Goal: Task Accomplishment & Management: Complete application form

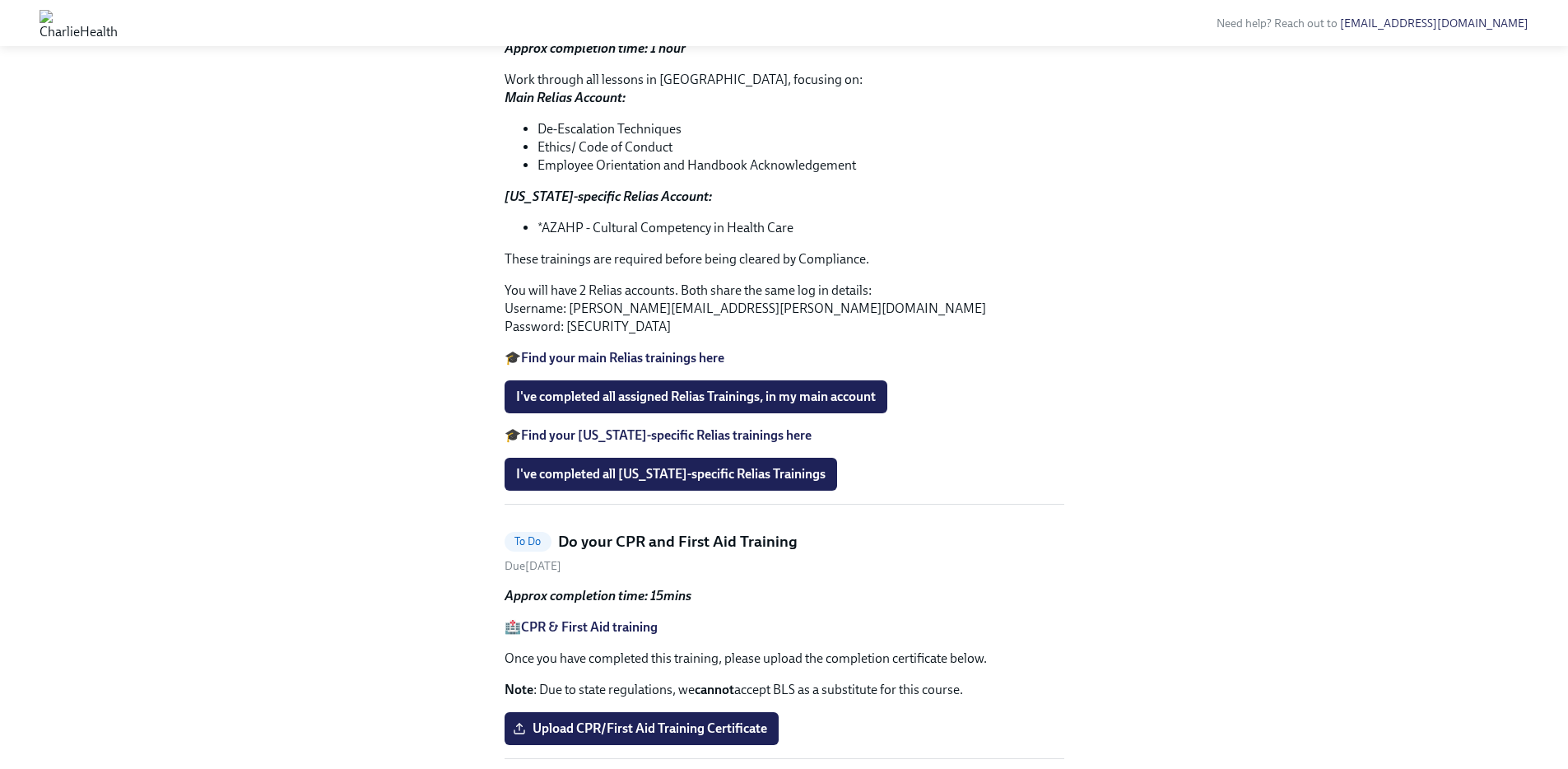
scroll to position [2183, 0]
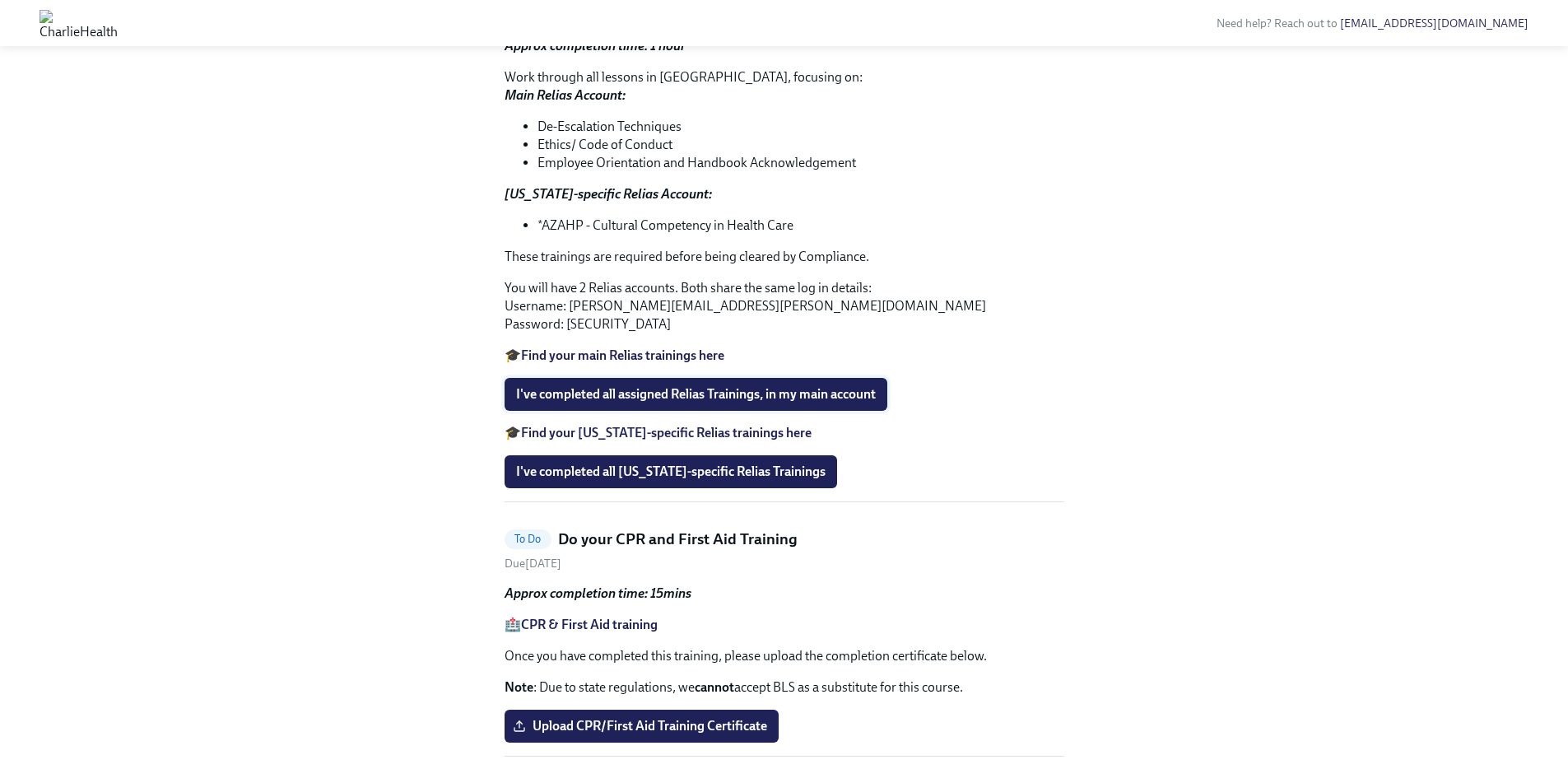
click at [673, 402] on span "I've completed all assigned Relias Trainings, in my main account" at bounding box center [696, 394] width 359 height 17
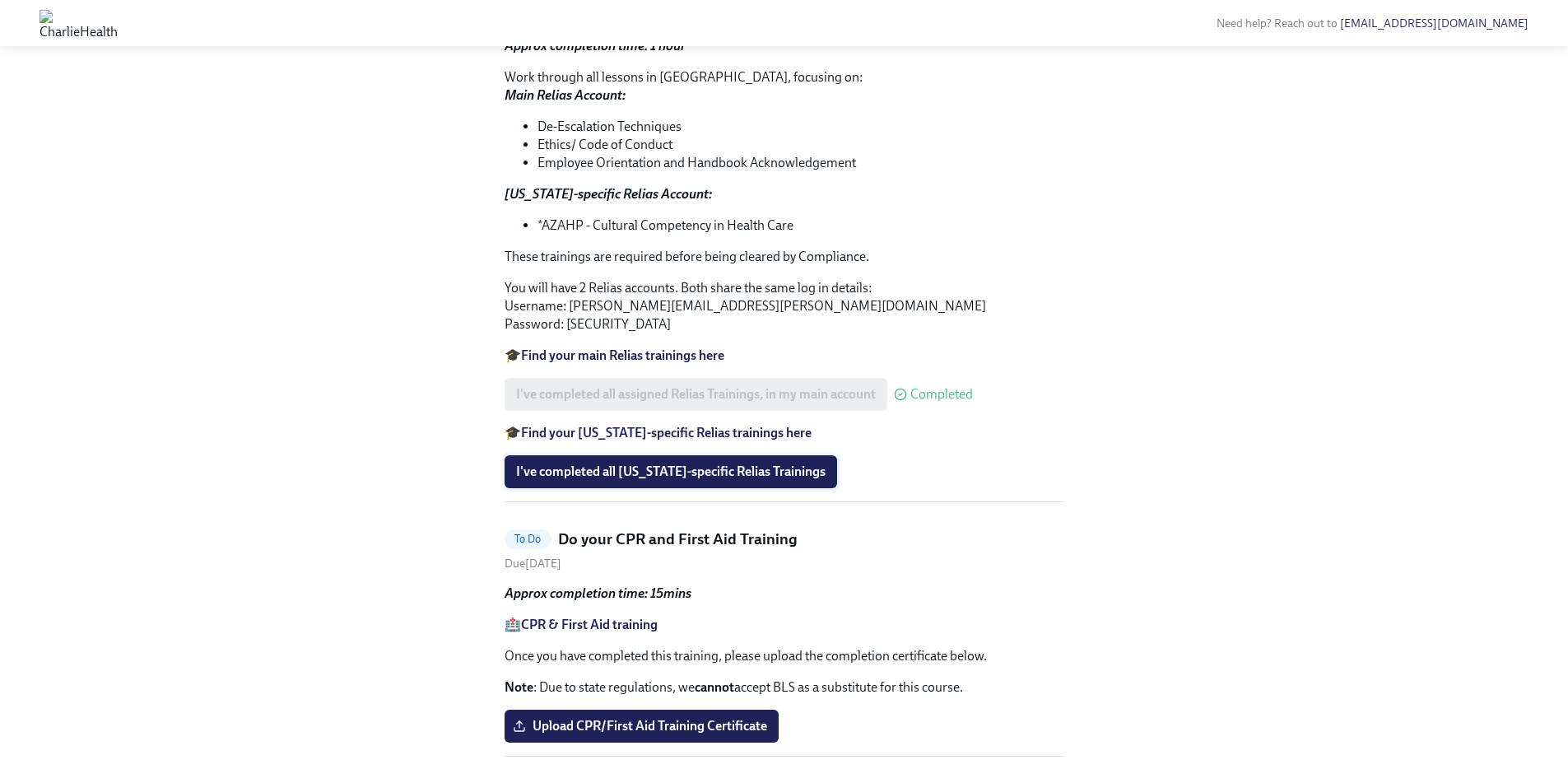
click at [626, 480] on span "I've completed all Arizona-specific Relias Trainings" at bounding box center [671, 472] width 310 height 17
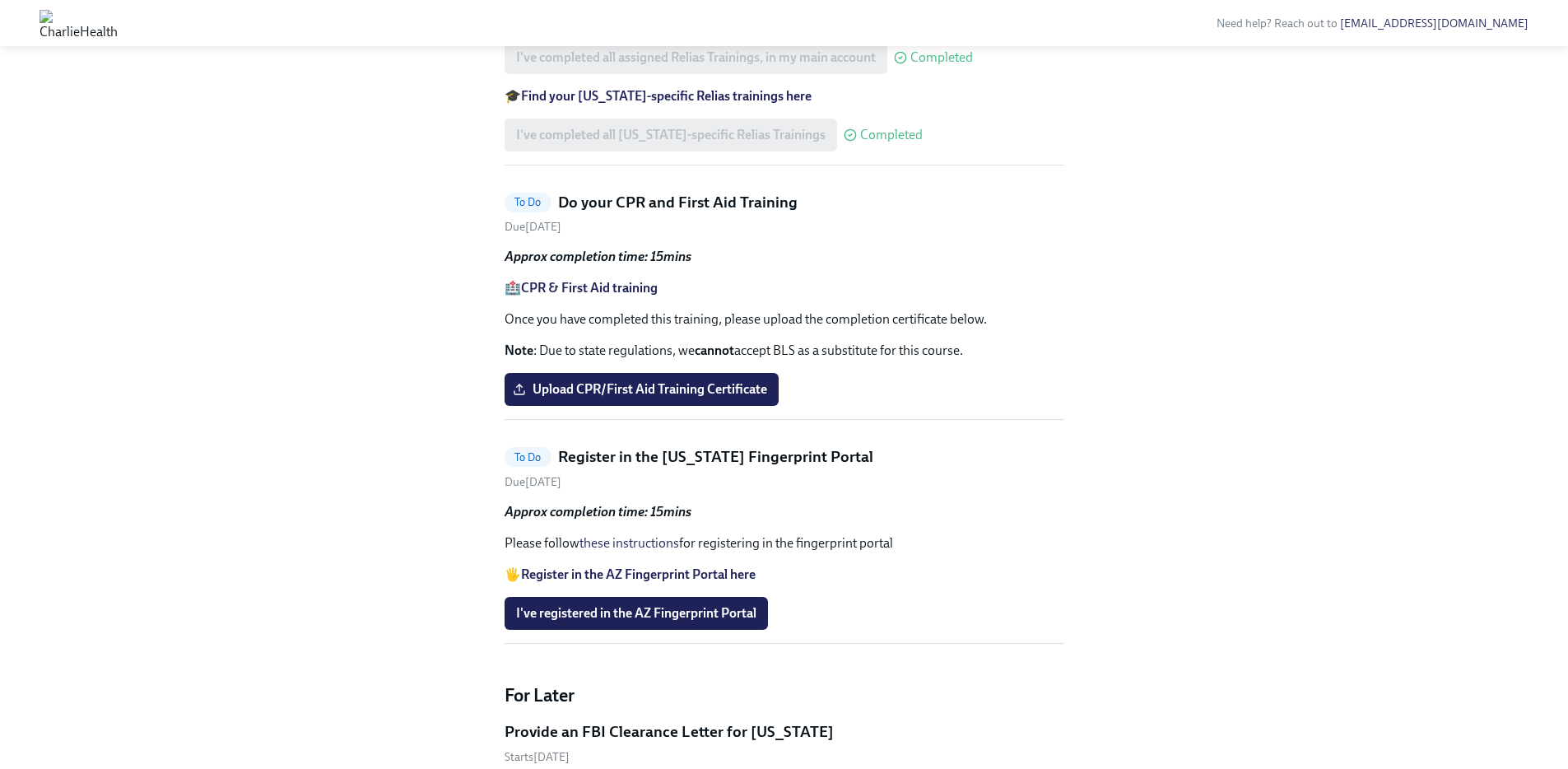
scroll to position [1971, 0]
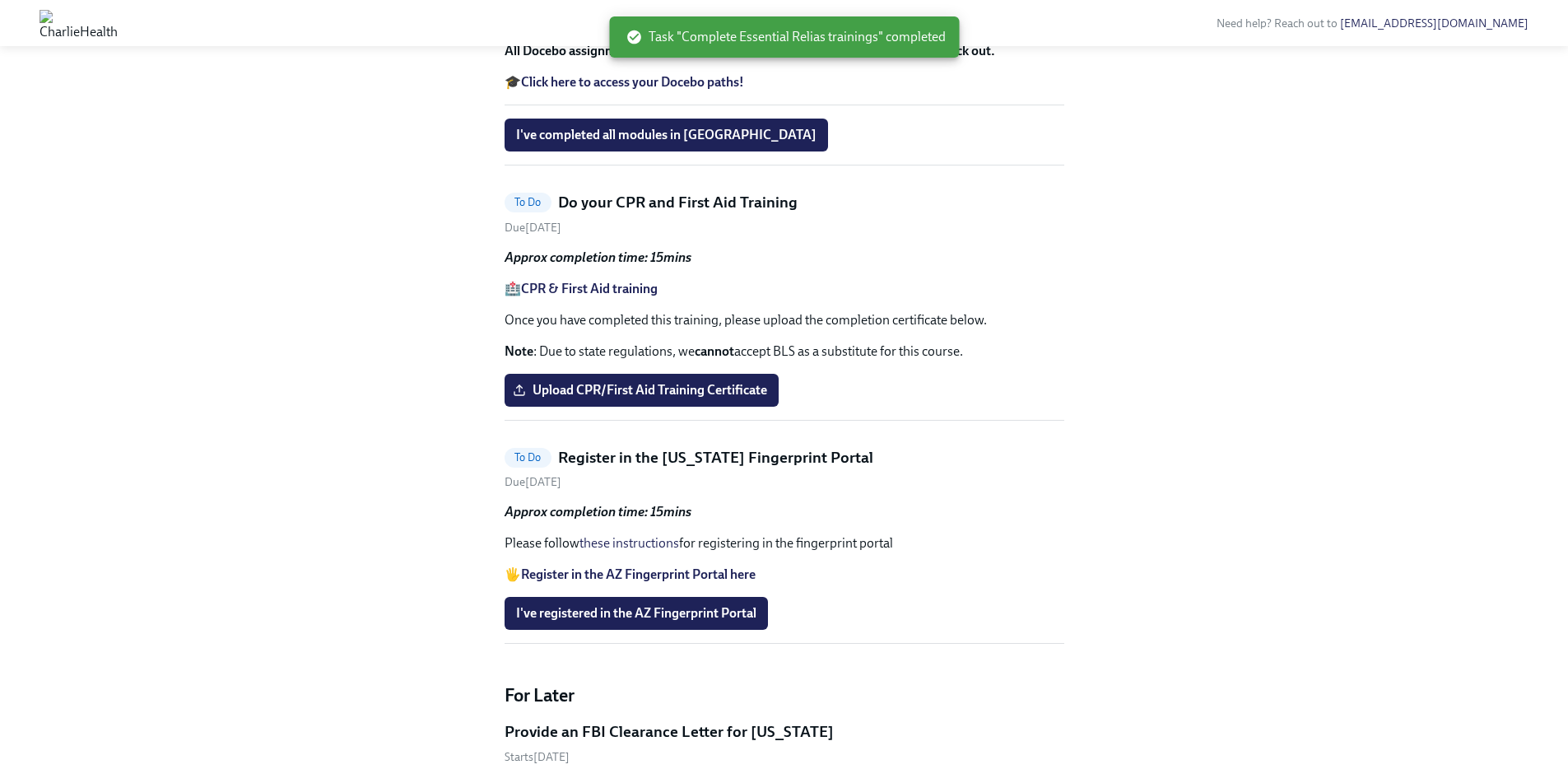
click at [592, 297] on strong "CPR & First Aid training" at bounding box center [590, 288] width 136 height 16
click at [652, 398] on span "Upload CPR/First Aid Training Certificate" at bounding box center [641, 390] width 252 height 17
click at [0, 0] on input "Upload CPR/First Aid Training Certificate" at bounding box center [0, 0] width 0 height 0
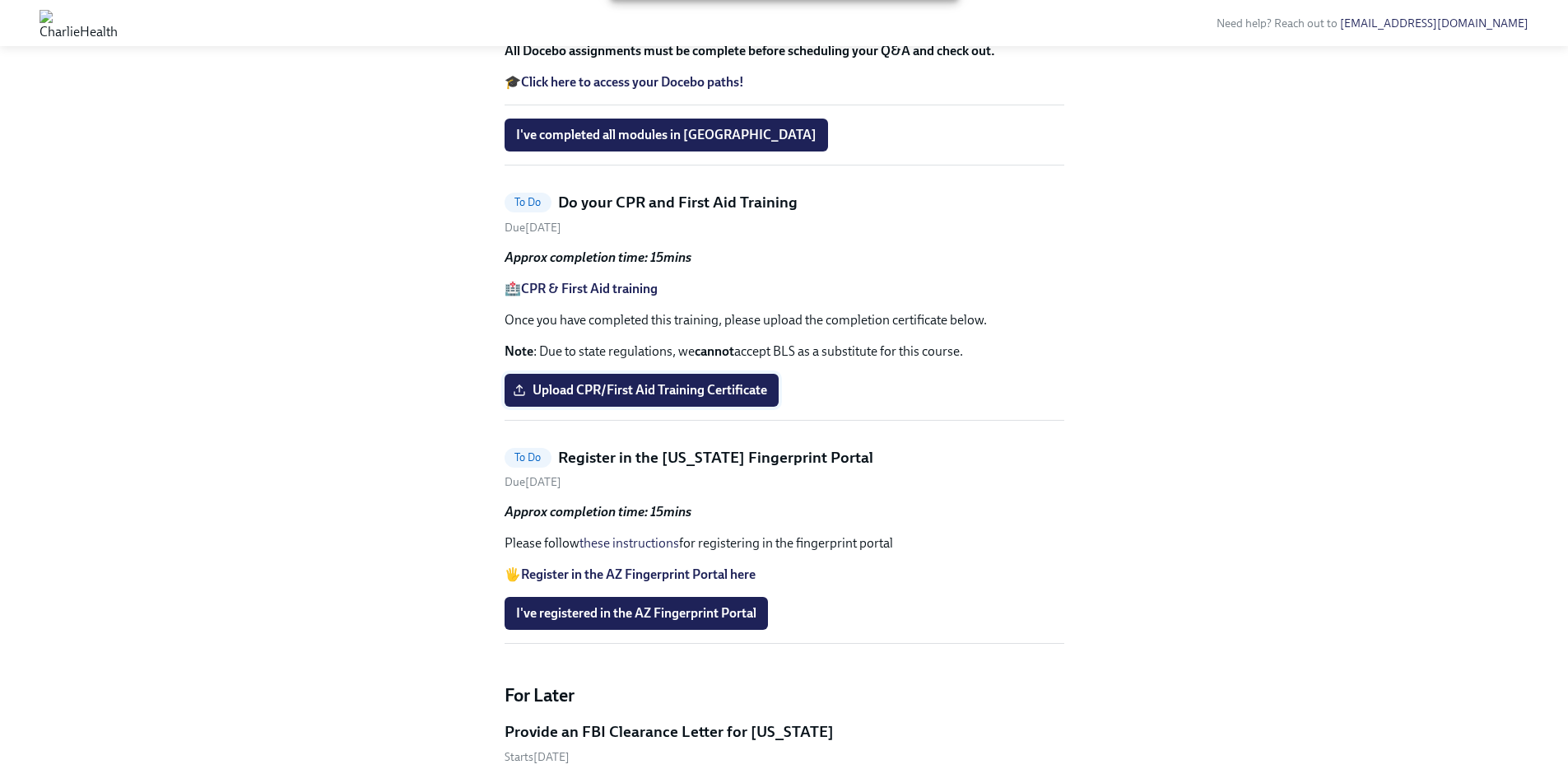
click at [608, 398] on span "Upload CPR/First Aid Training Certificate" at bounding box center [641, 390] width 252 height 17
click at [0, 0] on input "Upload CPR/First Aid Training Certificate" at bounding box center [0, 0] width 0 height 0
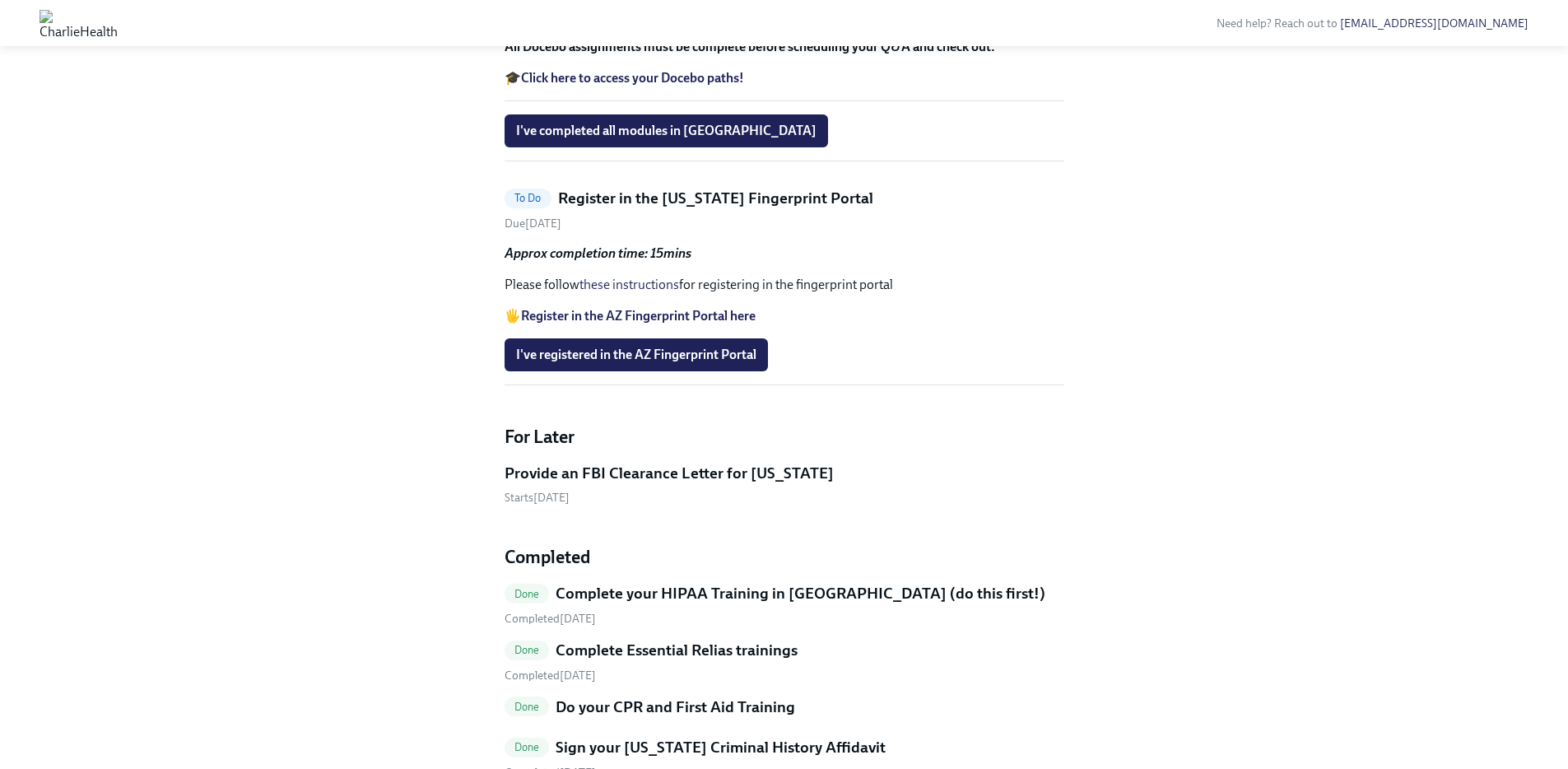
scroll to position [1978, 0]
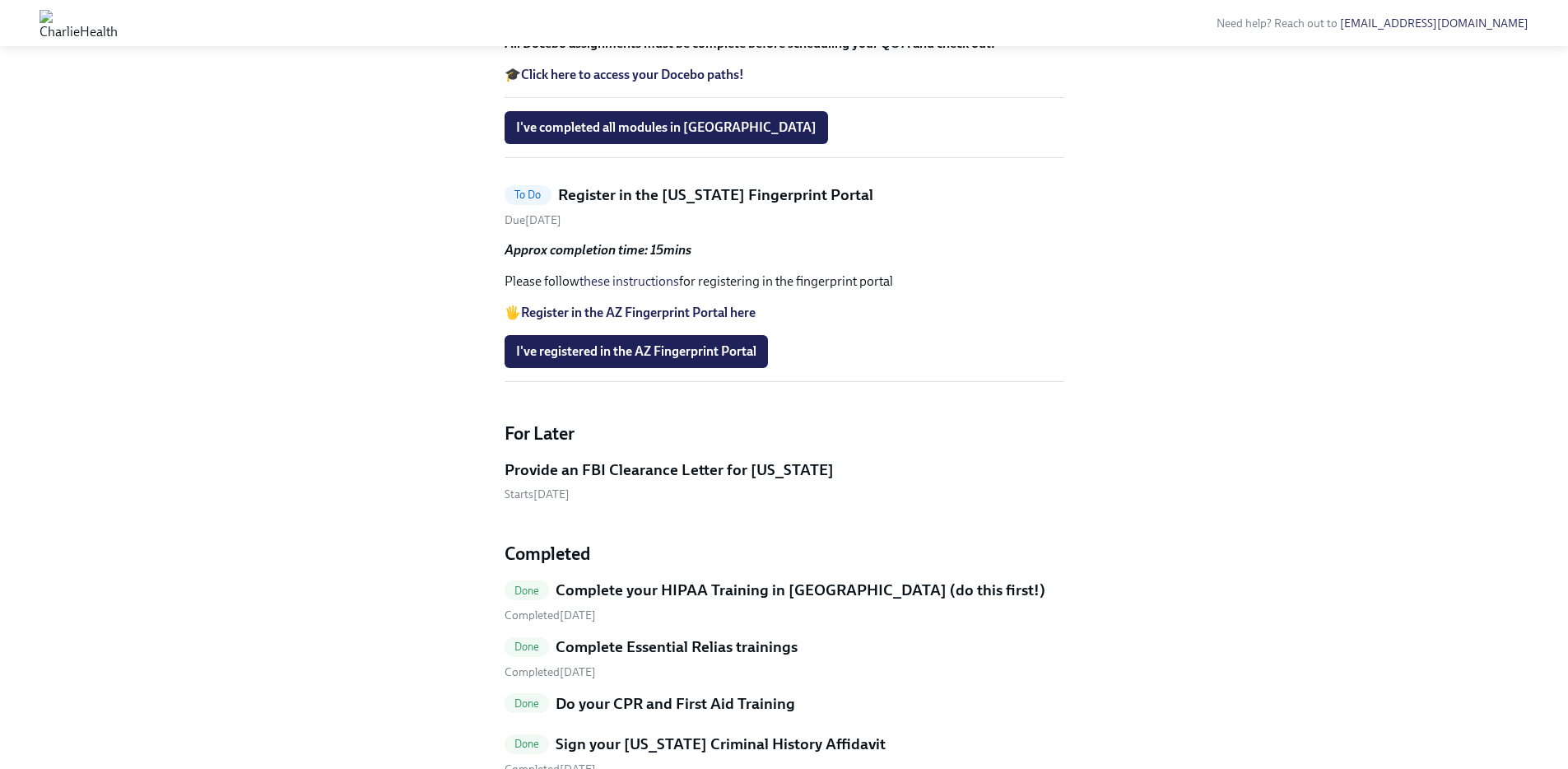
click at [561, 290] on p "Please follow these instructions for registering in the fingerprint portal" at bounding box center [785, 282] width 560 height 18
click at [532, 320] on strong "Register in the AZ Fingerprint Portal here" at bounding box center [638, 312] width 235 height 16
click at [714, 205] on h5 "Register in the Arizona Fingerprint Portal" at bounding box center [716, 194] width 315 height 21
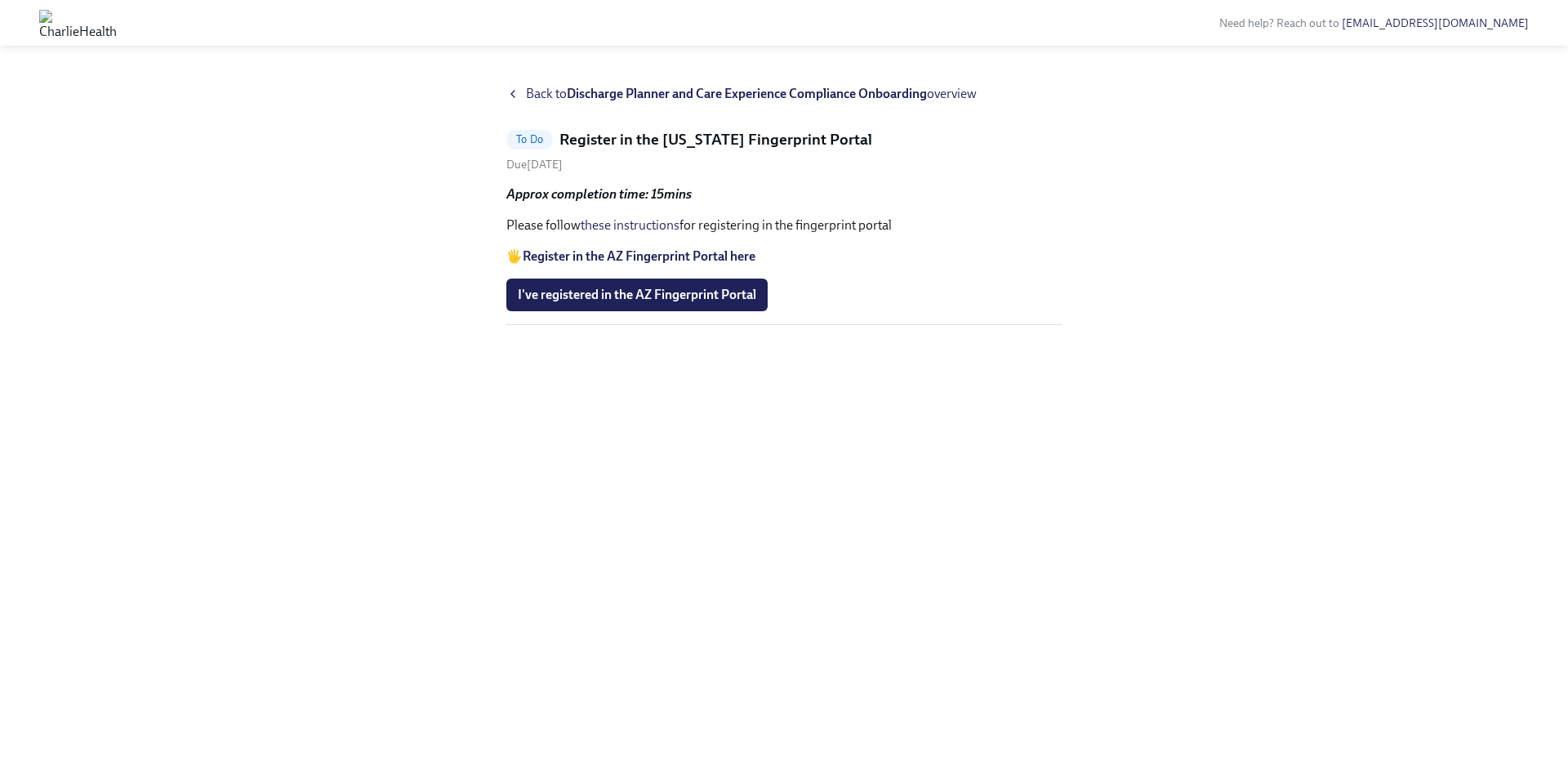
click at [632, 227] on link "these instructions" at bounding box center [630, 225] width 99 height 16
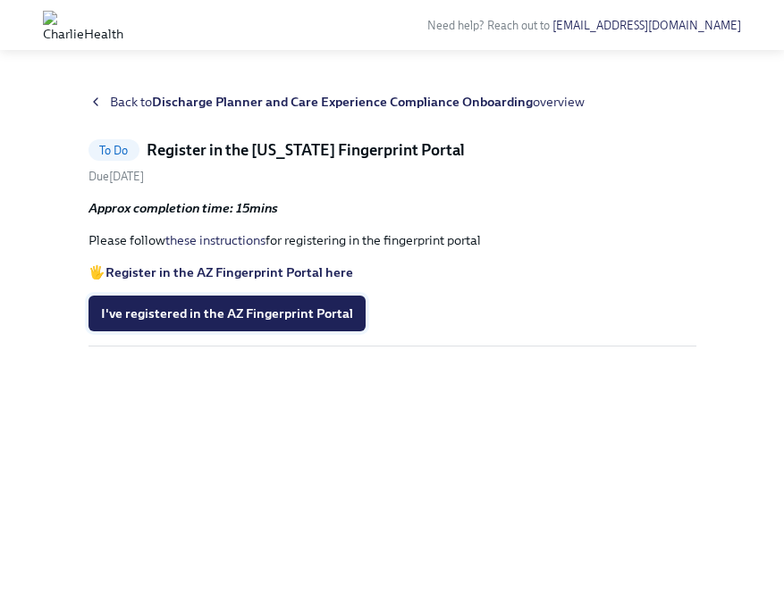
click at [231, 320] on span "I've registered in the AZ Fingerprint Portal" at bounding box center [227, 314] width 252 height 18
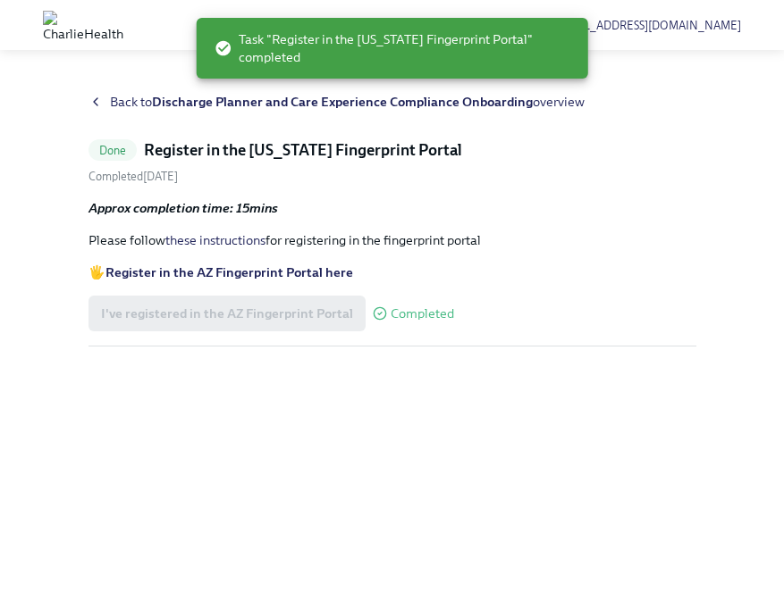
click at [116, 103] on span "Back to Discharge Planner and Care Experience Compliance Onboarding overview" at bounding box center [347, 102] width 474 height 18
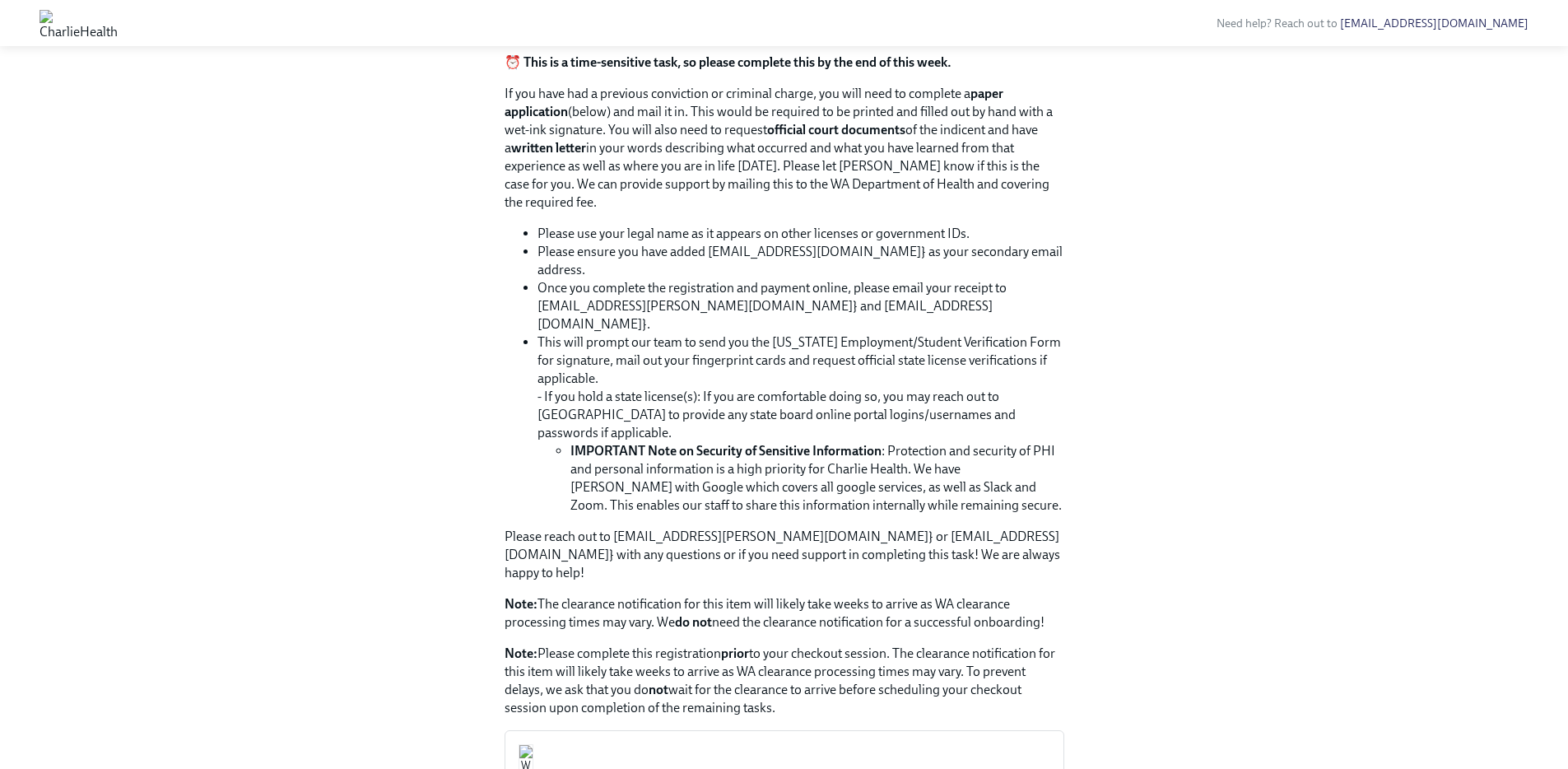
scroll to position [574, 0]
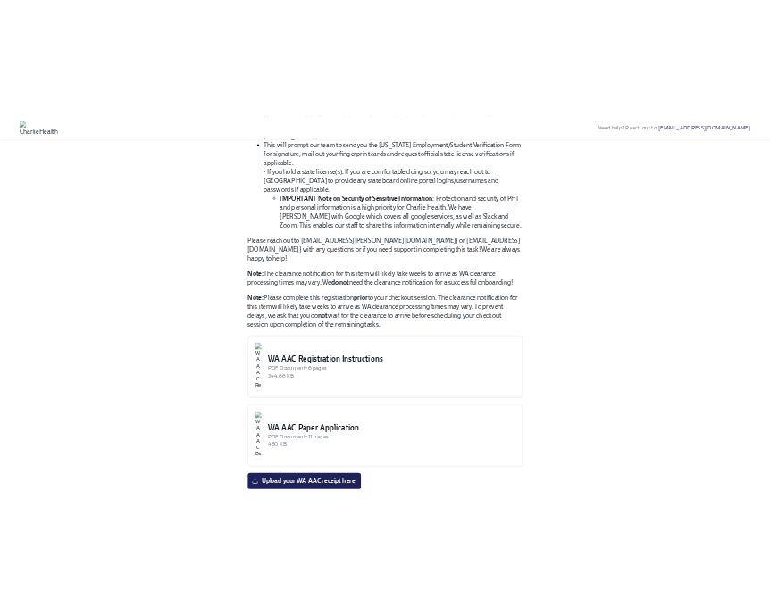
scroll to position [583, 0]
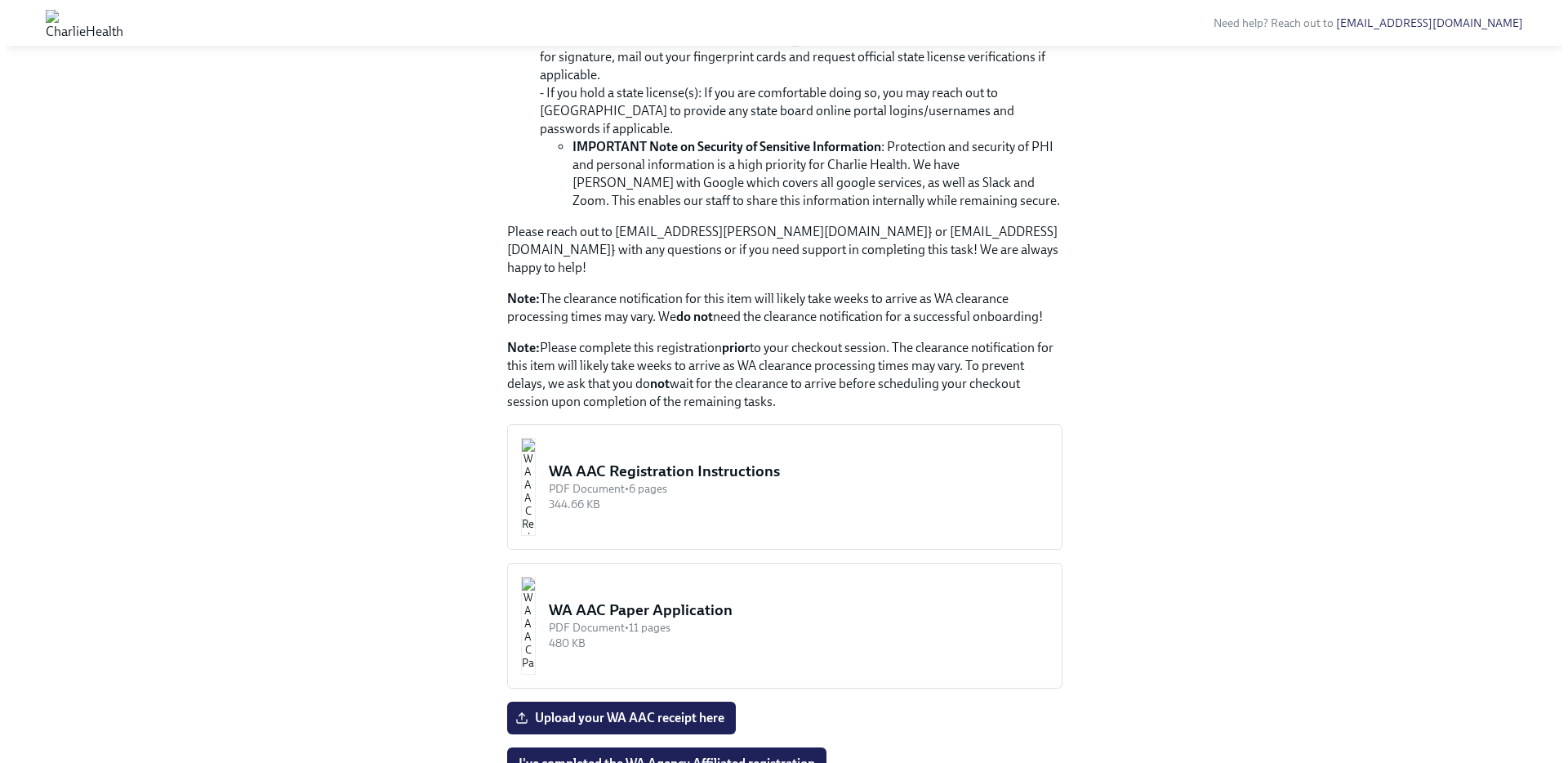
scroll to position [604, 0]
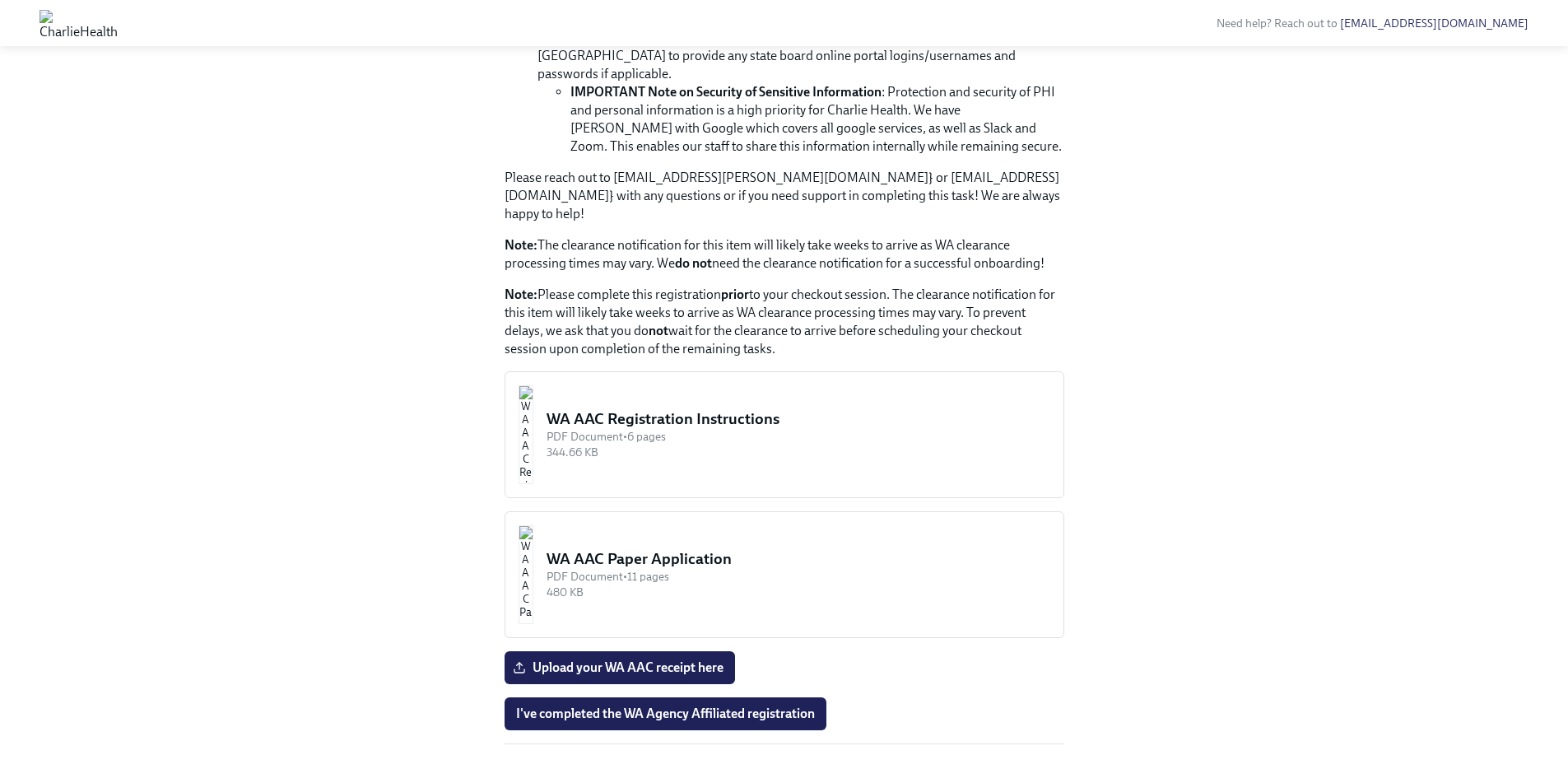
click at [685, 408] on div "WA AAC Registration Instructions" at bounding box center [798, 418] width 504 height 21
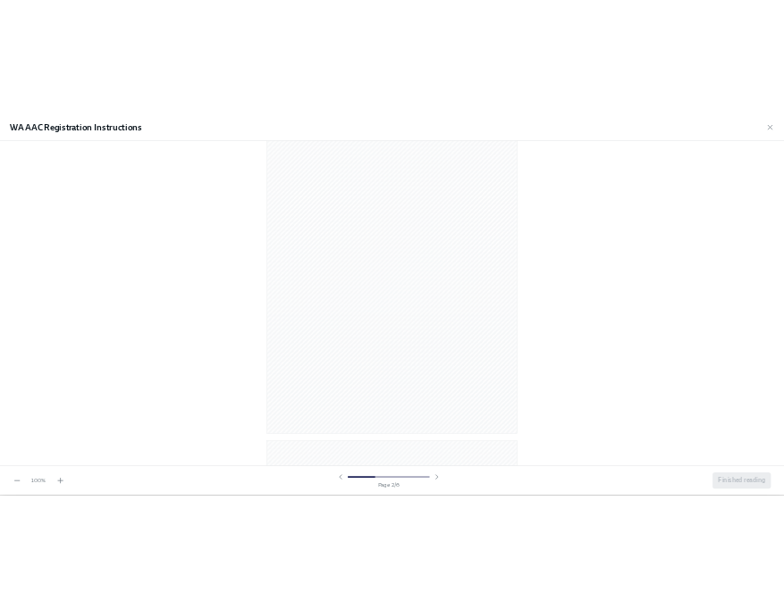
scroll to position [660, 0]
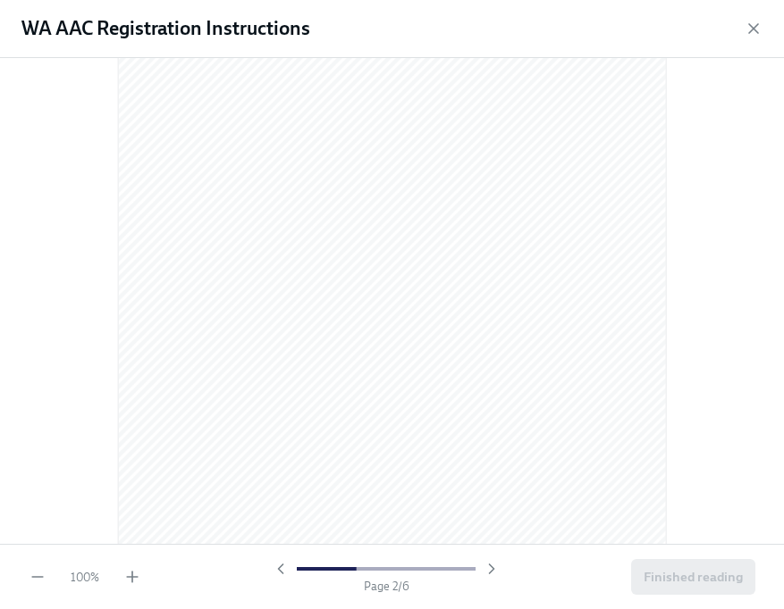
click at [127, 587] on div "100 % Page 2 / 6 Finished reading" at bounding box center [392, 576] width 784 height 65
click at [129, 581] on icon "button" at bounding box center [132, 577] width 18 height 18
click at [130, 581] on icon "button" at bounding box center [132, 577] width 18 height 18
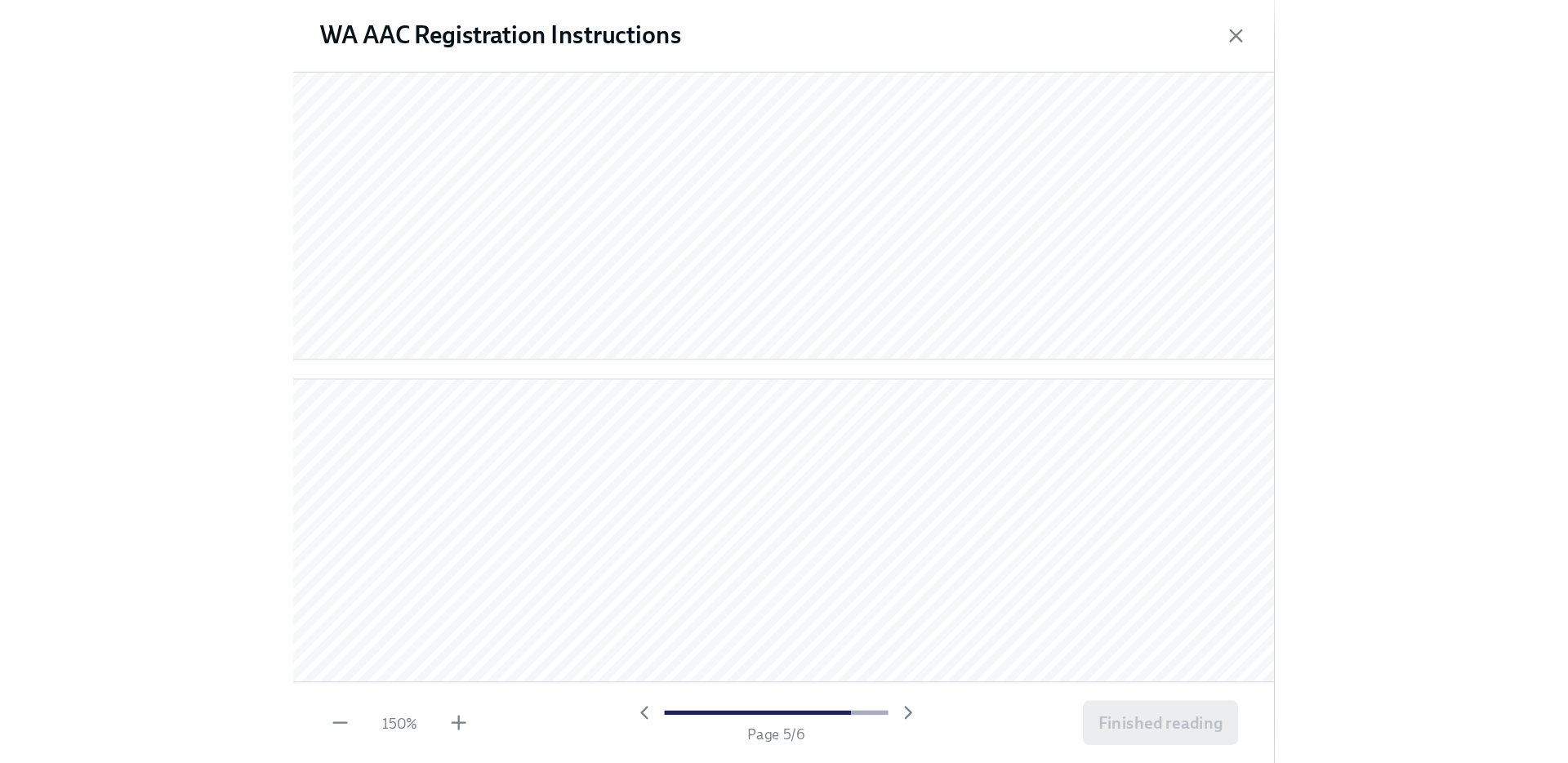
scroll to position [4732, 0]
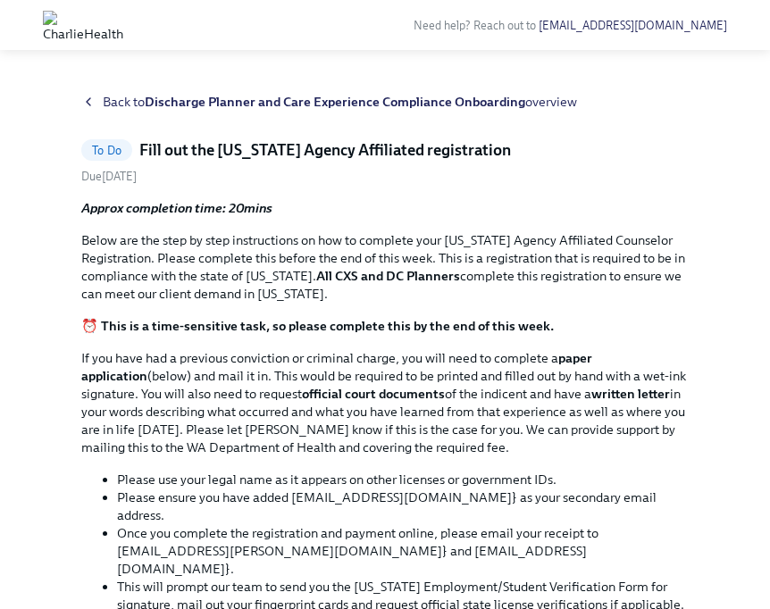
scroll to position [747, 0]
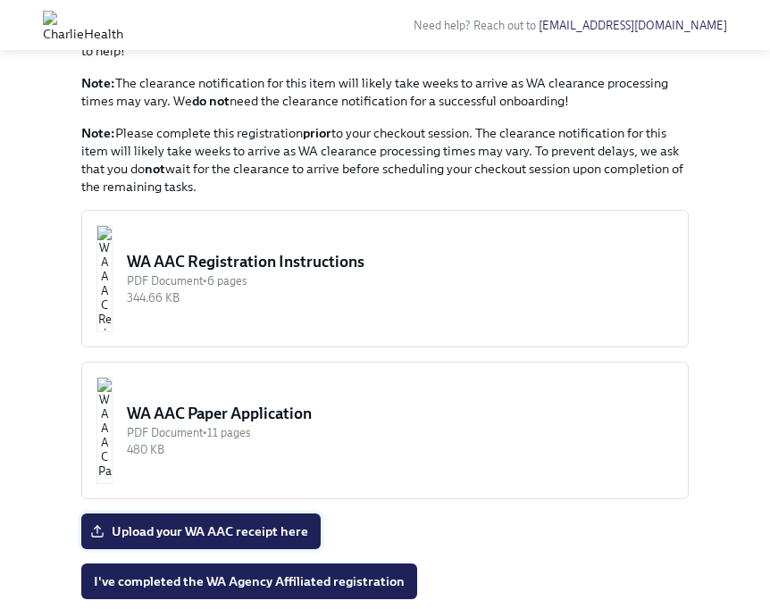
click at [214, 523] on span "Upload your WA AAC receipt here" at bounding box center [201, 532] width 214 height 18
click at [0, 0] on input "Upload your WA AAC receipt here" at bounding box center [0, 0] width 0 height 0
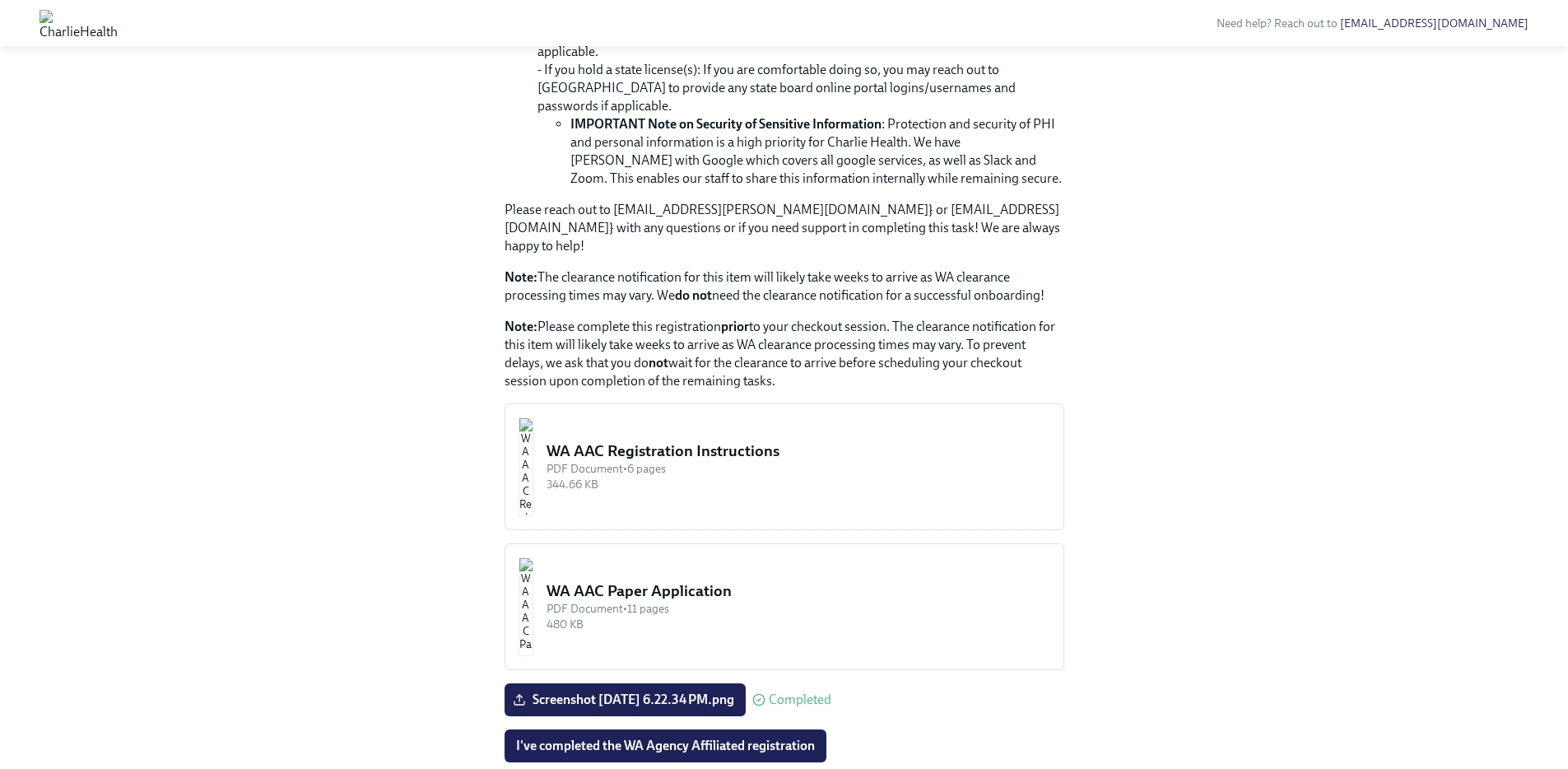
scroll to position [609, 0]
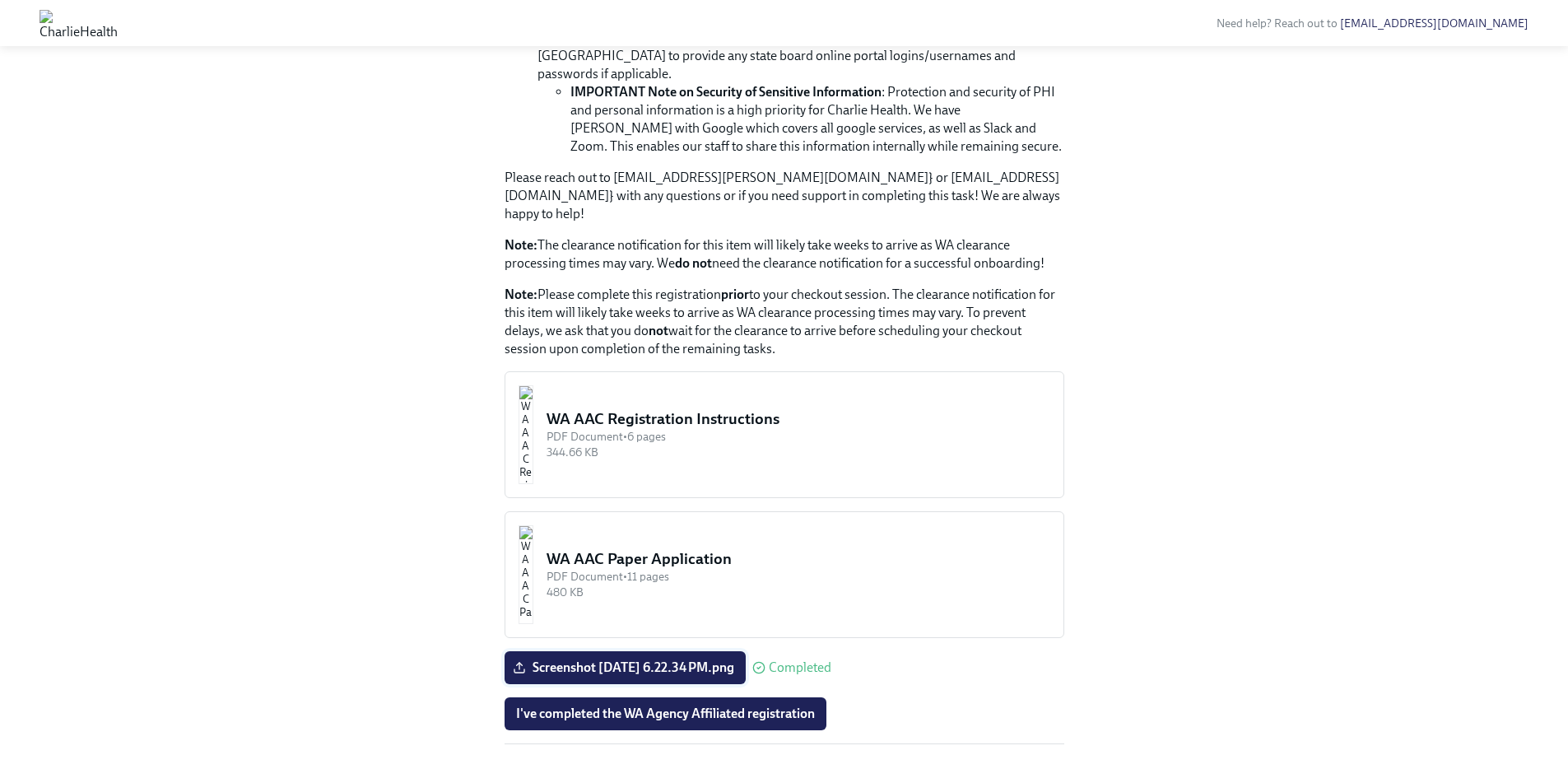
click at [593, 659] on span "Screenshot 2025-09-11 at 6.22.34 PM.png" at bounding box center [625, 668] width 218 height 17
click at [0, 0] on input "Screenshot 2025-09-11 at 6.22.34 PM.png" at bounding box center [0, 0] width 0 height 0
click at [638, 659] on span "Screenshot 2025-09-11 at 6.22.34 PM.png" at bounding box center [625, 668] width 218 height 17
click at [0, 0] on input "Screenshot 2025-09-11 at 6.22.34 PM.png" at bounding box center [0, 0] width 0 height 0
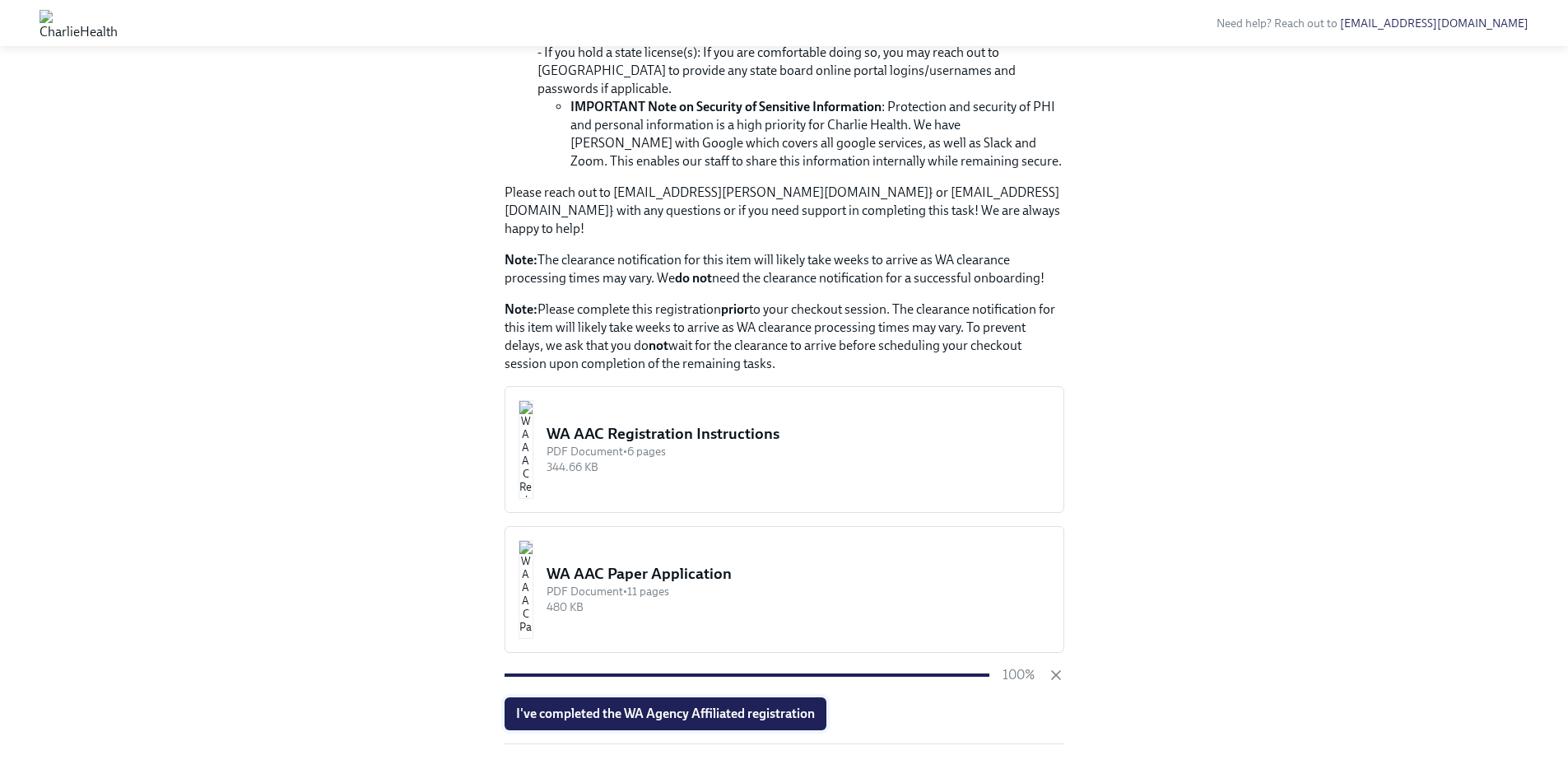
click at [649, 705] on span "I've completed the WA Agency Affiliated registration" at bounding box center [665, 714] width 298 height 17
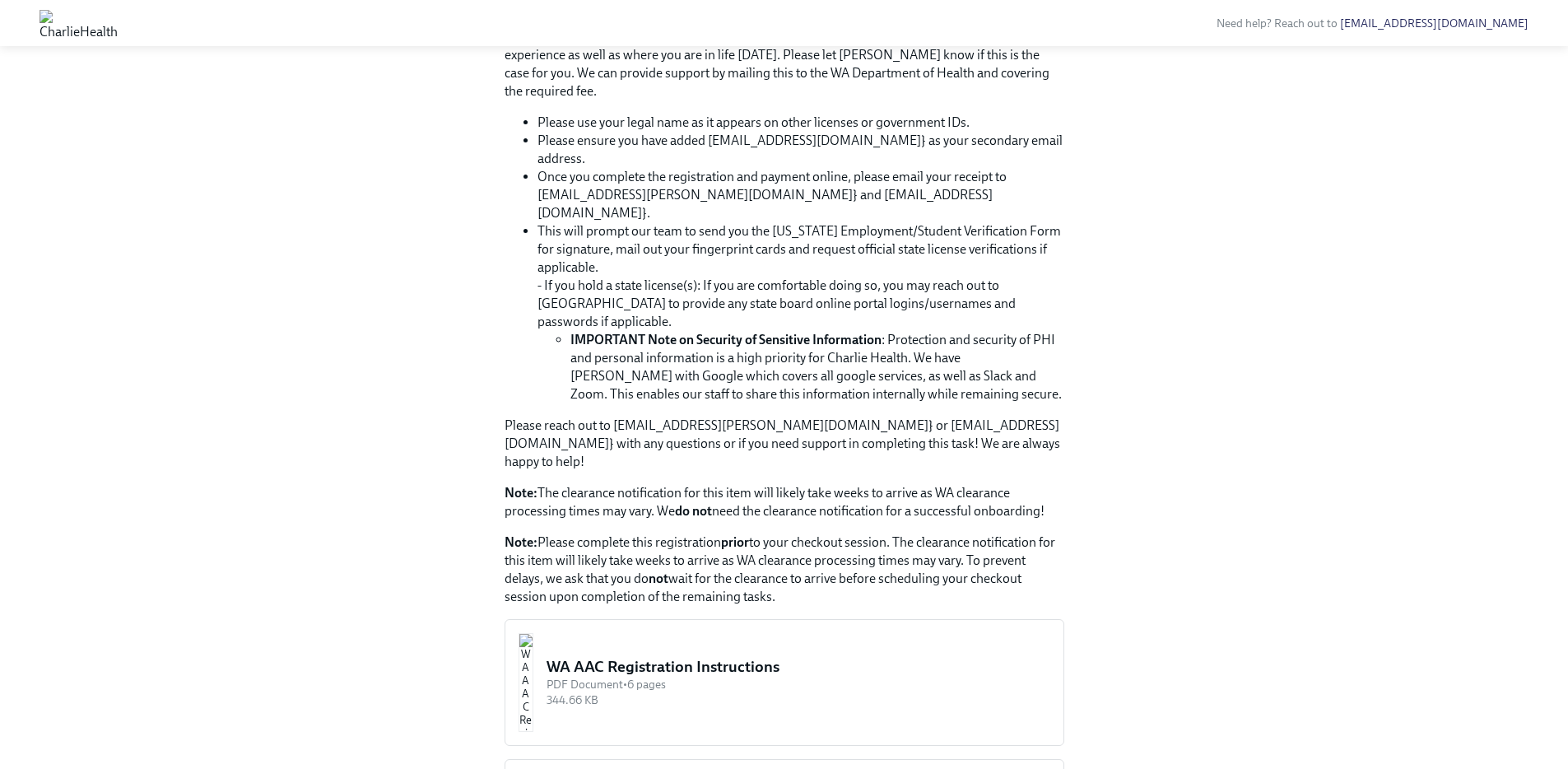
scroll to position [0, 0]
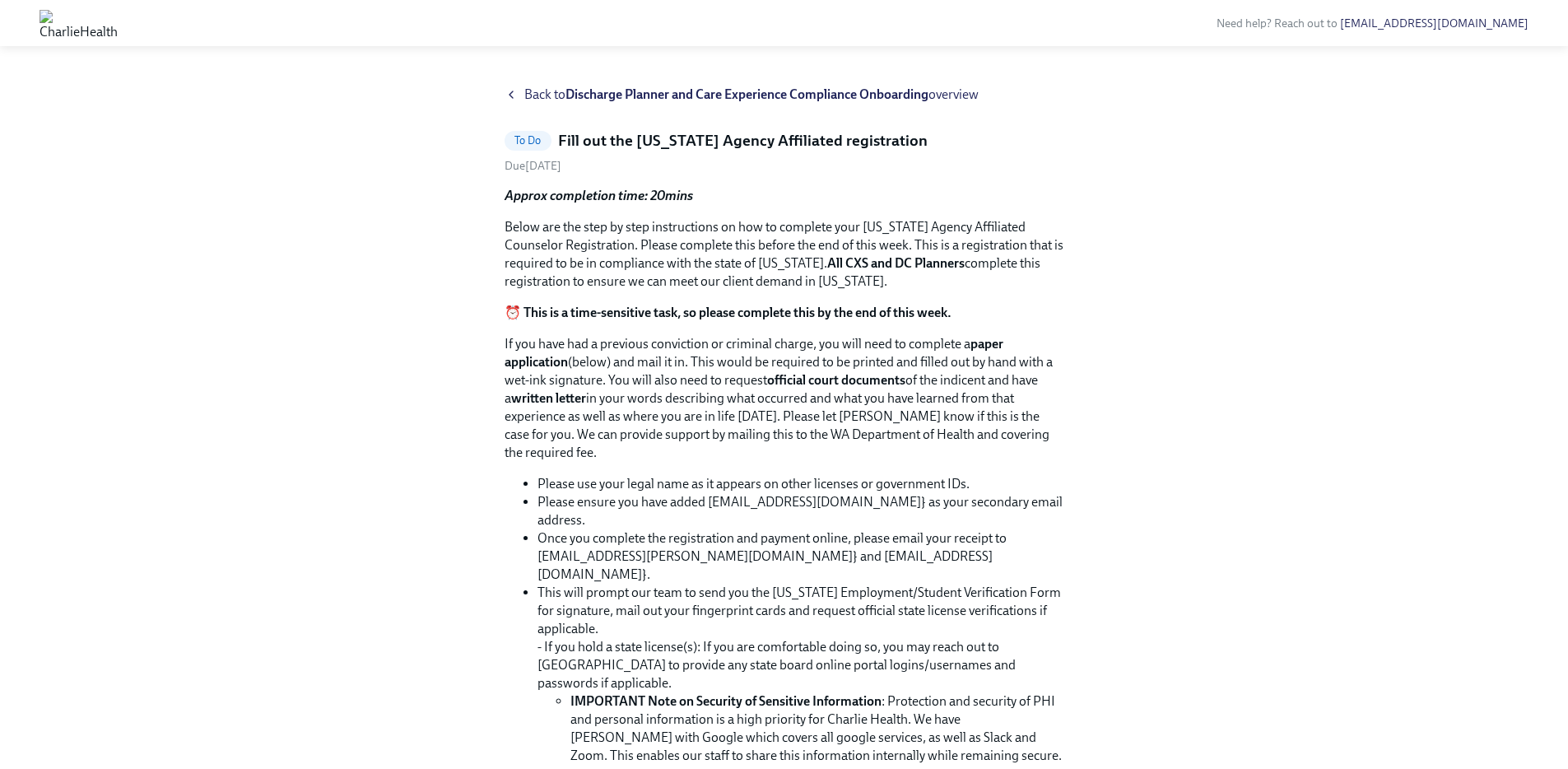
click at [536, 95] on span "Back to Discharge Planner and Care Experience Compliance Onboarding overview" at bounding box center [751, 95] width 454 height 18
